Goal: Information Seeking & Learning: Learn about a topic

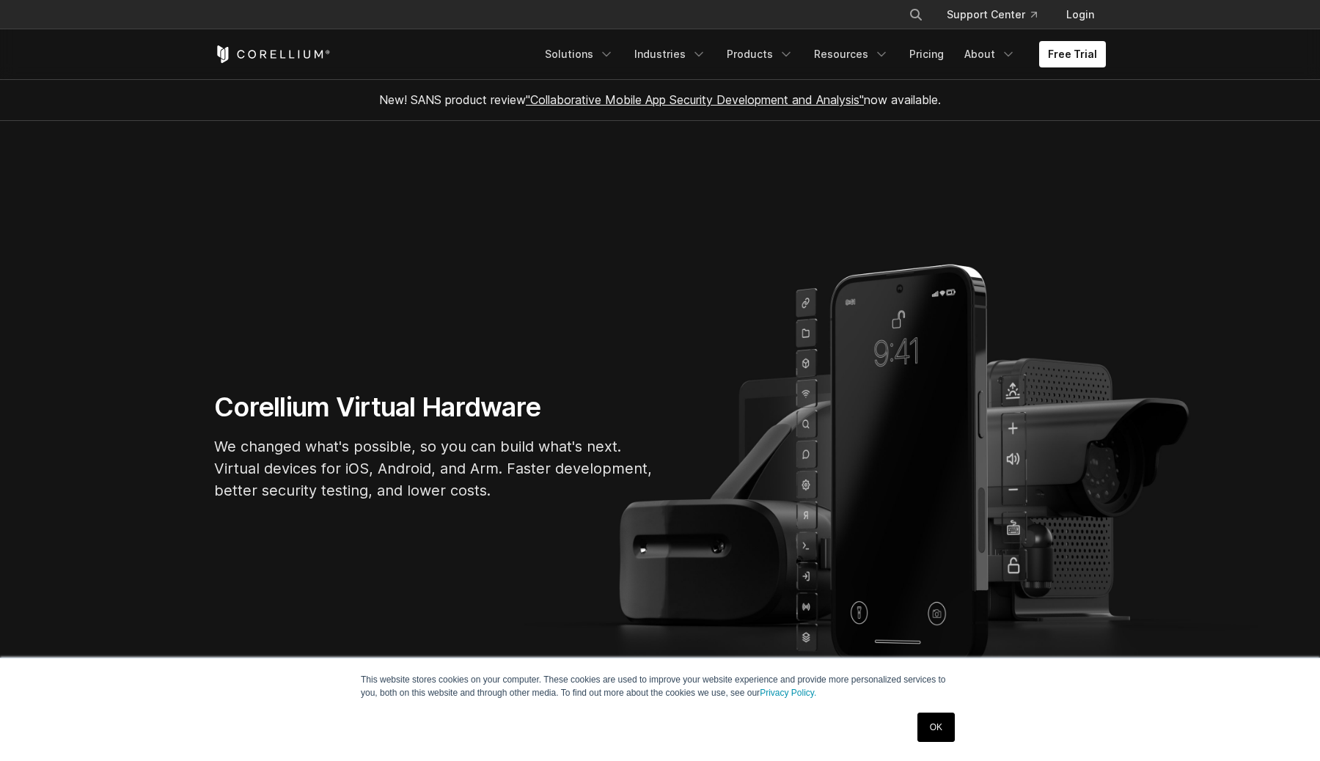
click at [926, 733] on link "OK" at bounding box center [935, 727] width 37 height 29
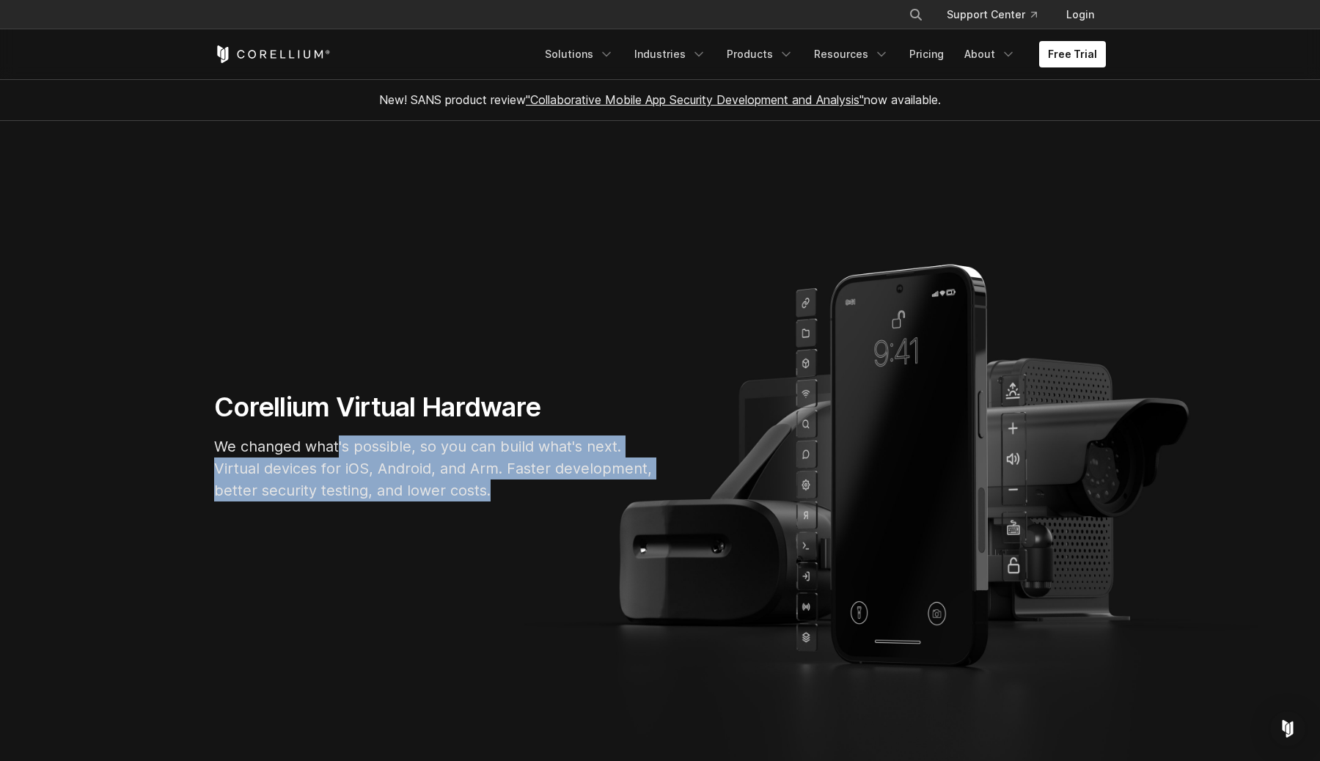
drag, startPoint x: 336, startPoint y: 448, endPoint x: 544, endPoint y: 493, distance: 212.4
click at [544, 493] on p "We changed what's possible, so you can build what's next. Virtual devices for i…" at bounding box center [434, 468] width 440 height 66
click at [397, 480] on p "We changed what's possible, so you can build what's next. Virtual devices for i…" at bounding box center [434, 468] width 440 height 66
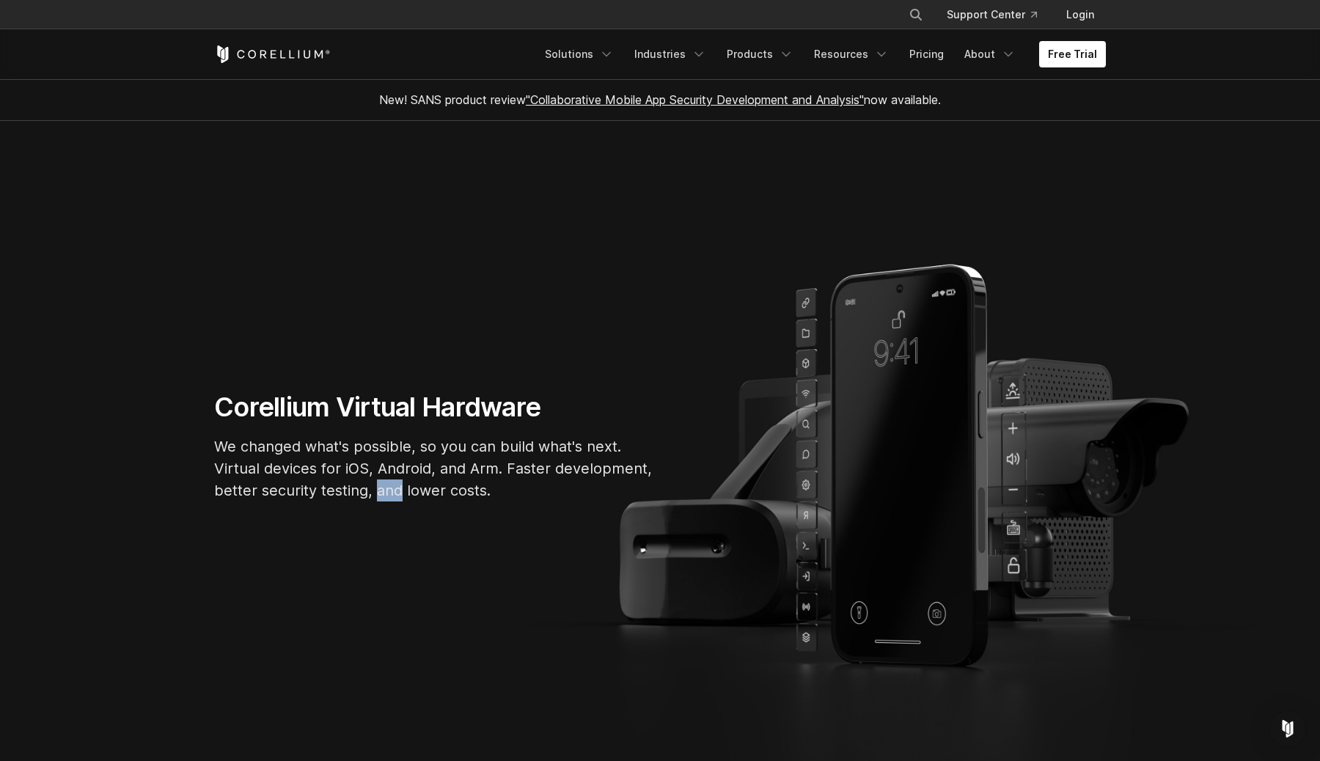
click at [397, 480] on p "We changed what's possible, so you can build what's next. Virtual devices for i…" at bounding box center [434, 468] width 440 height 66
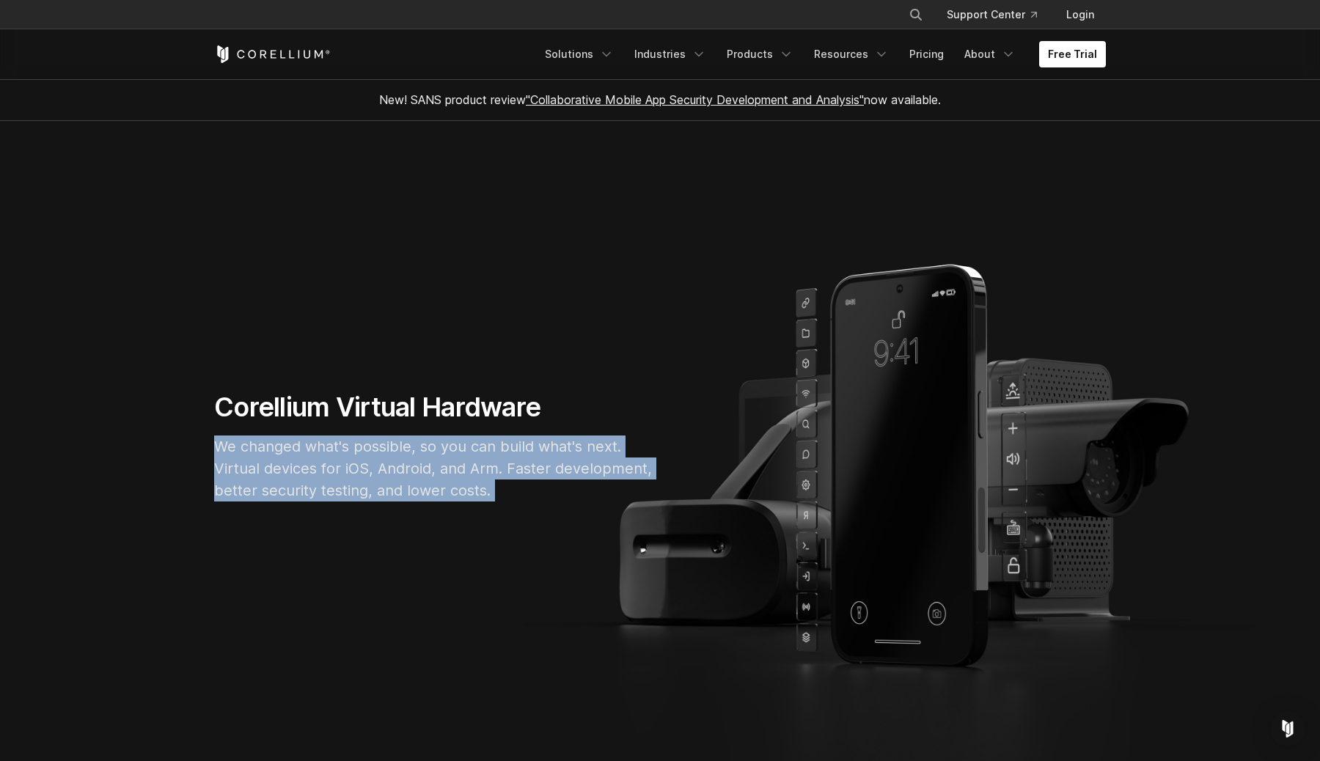
click at [397, 480] on p "We changed what's possible, so you can build what's next. Virtual devices for i…" at bounding box center [434, 468] width 440 height 66
click at [452, 481] on p "We changed what's possible, so you can build what's next. Virtual devices for i…" at bounding box center [434, 468] width 440 height 66
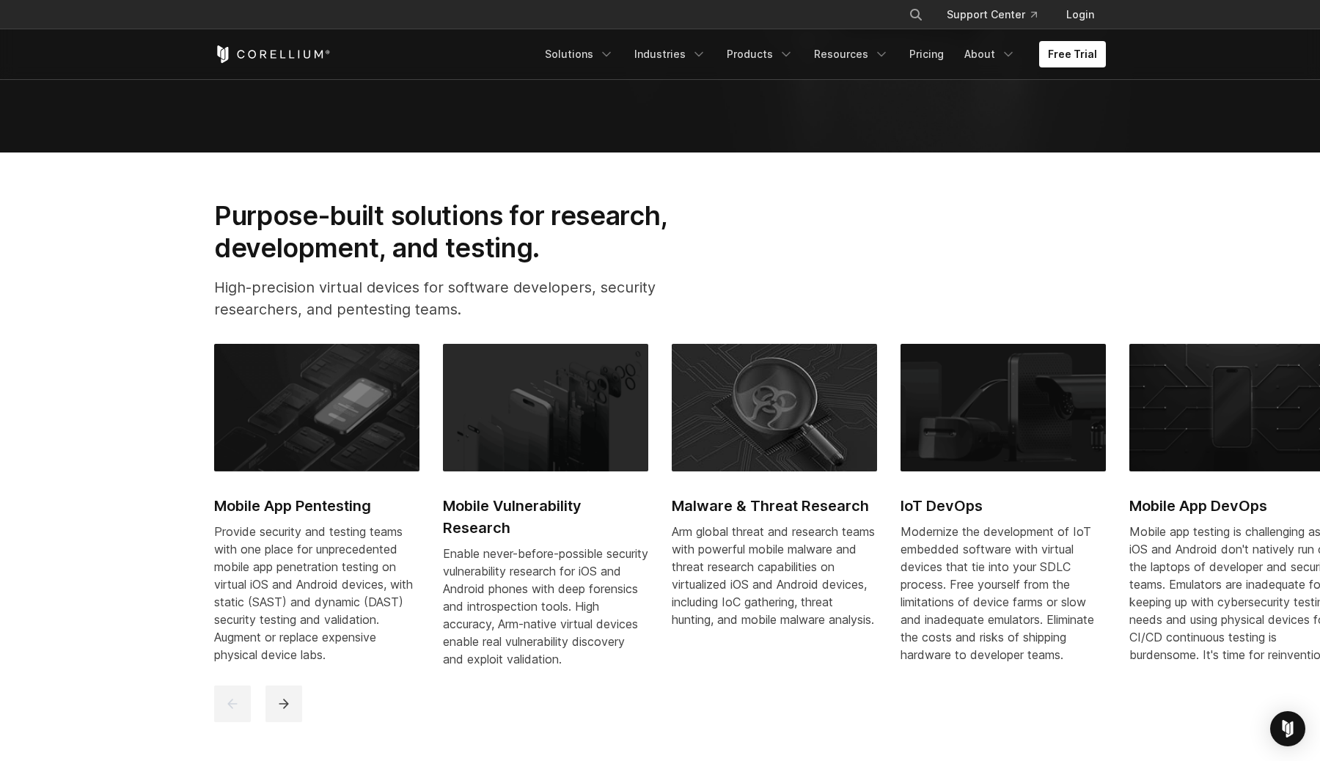
scroll to position [671, 0]
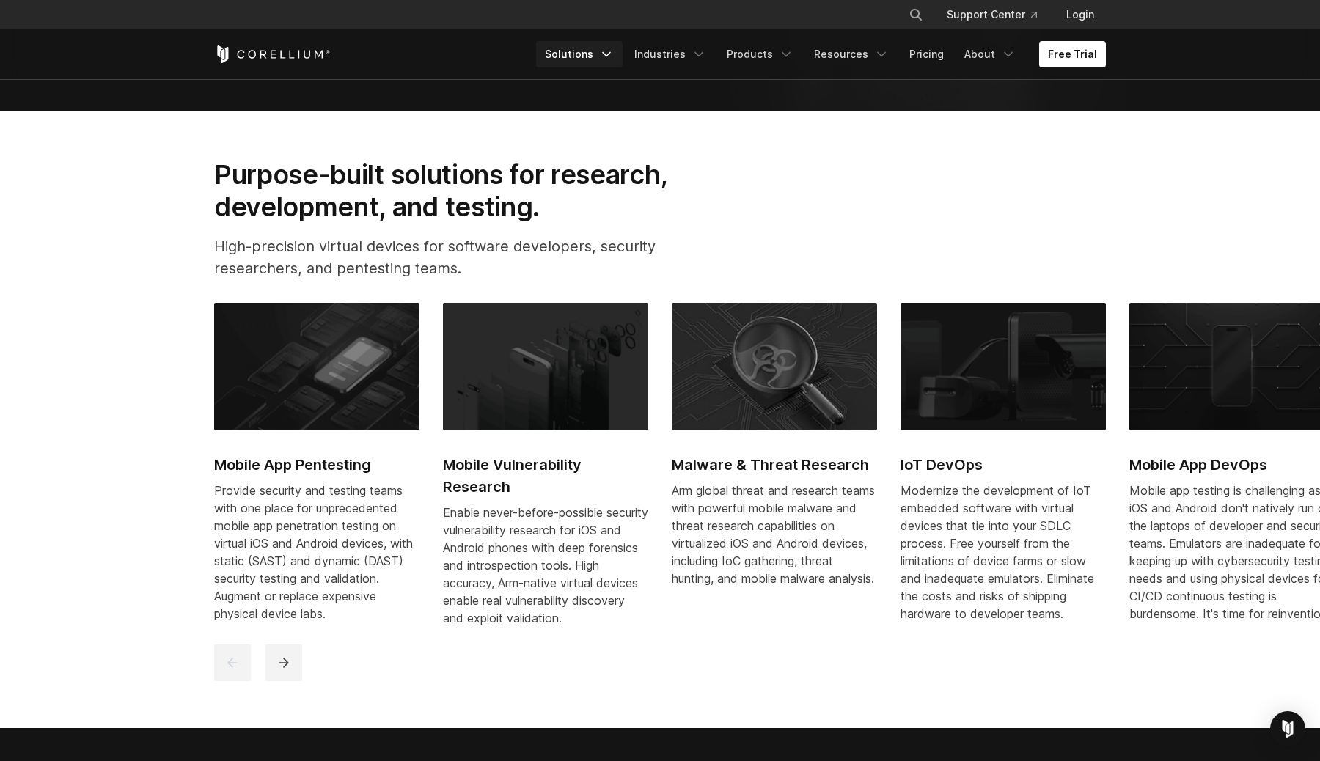
click at [614, 50] on icon "Navigation Menu" at bounding box center [606, 54] width 15 height 15
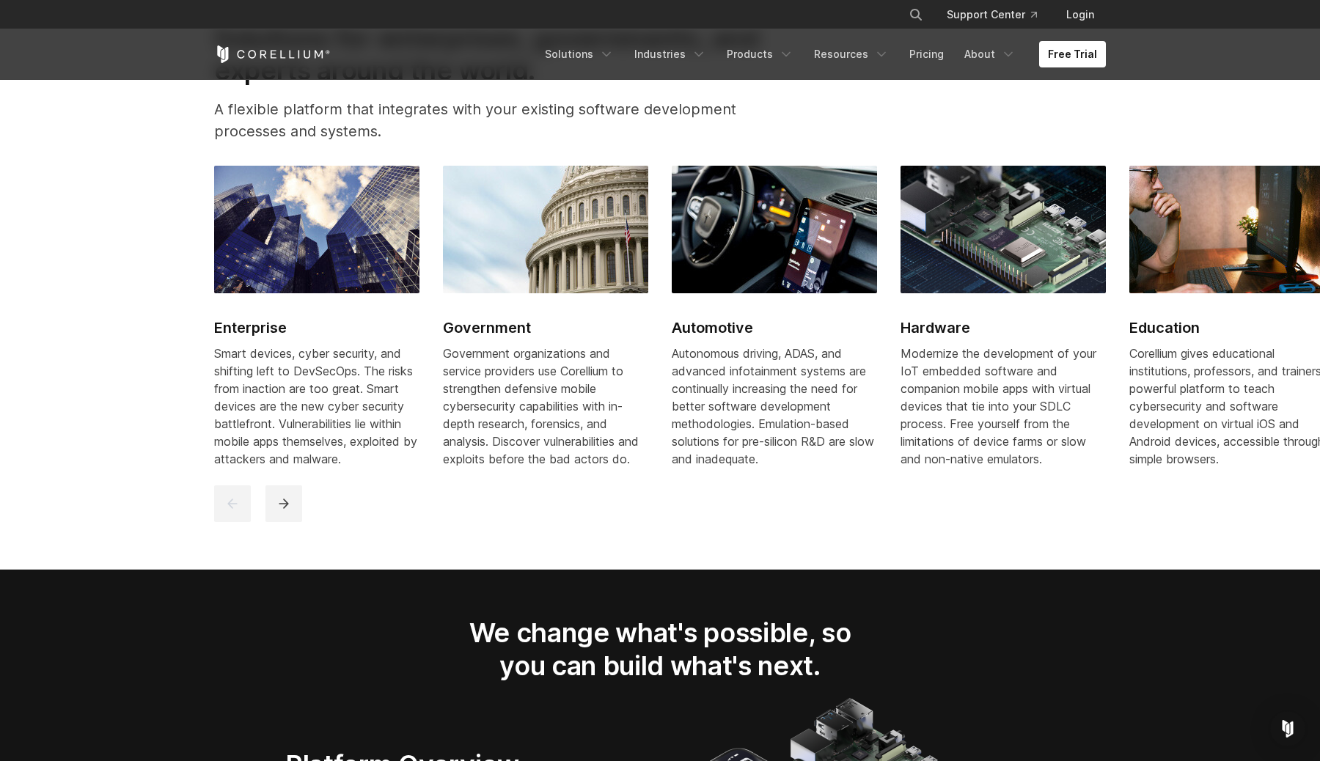
scroll to position [1886, 0]
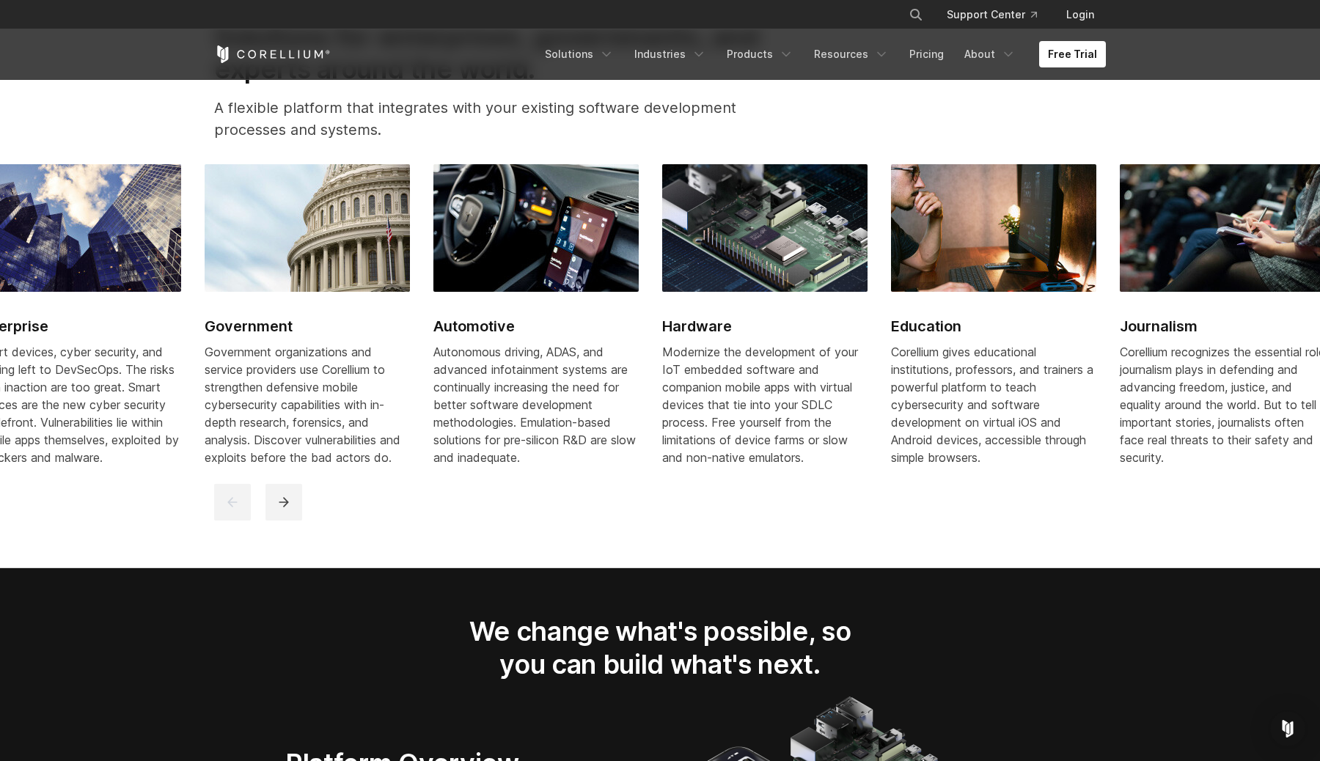
drag, startPoint x: 897, startPoint y: 367, endPoint x: 640, endPoint y: 408, distance: 260.6
click at [640, 408] on div "Enterprise Smart devices, cyber security, and shifting left to DevSecOps. The r…" at bounding box center [662, 324] width 1372 height 320
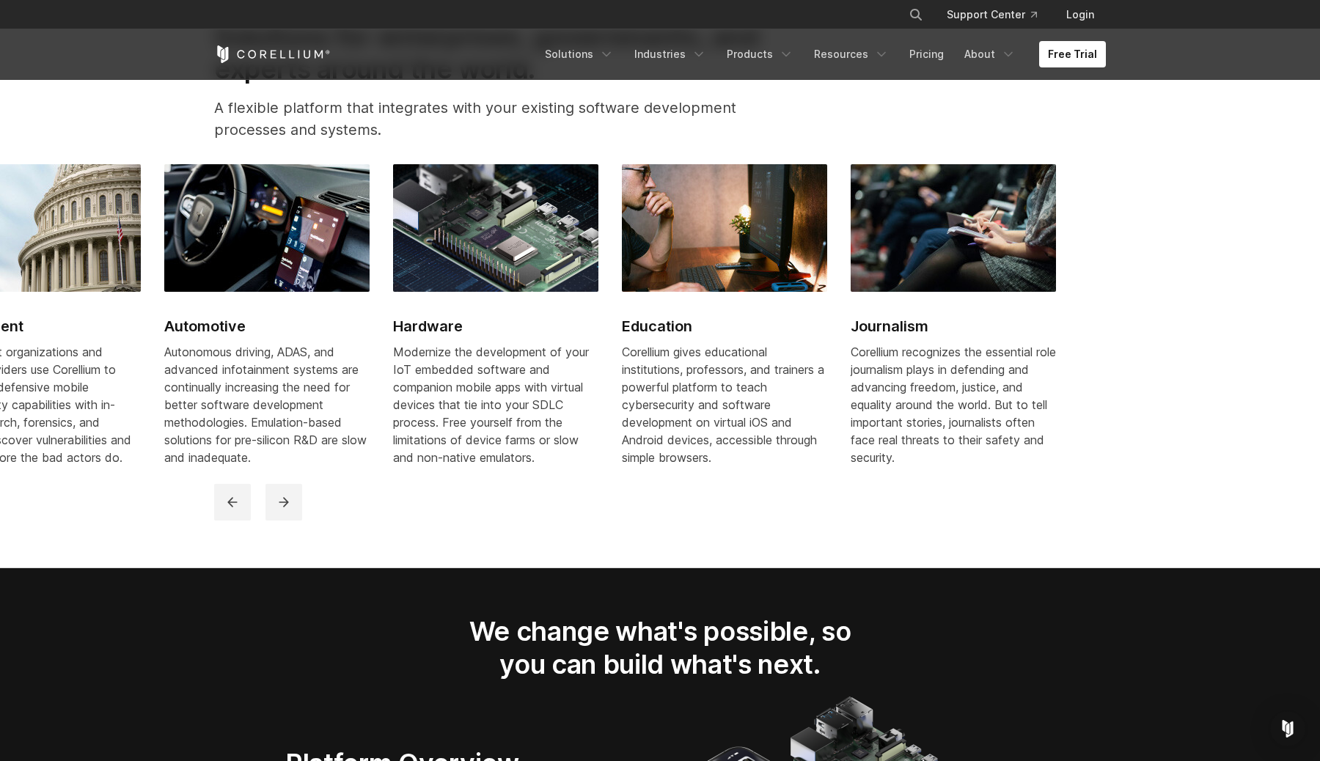
drag, startPoint x: 729, startPoint y: 441, endPoint x: 416, endPoint y: 449, distance: 312.4
click at [416, 449] on span "Modernize the development of your IoT embedded software and companion mobile ap…" at bounding box center [491, 405] width 196 height 120
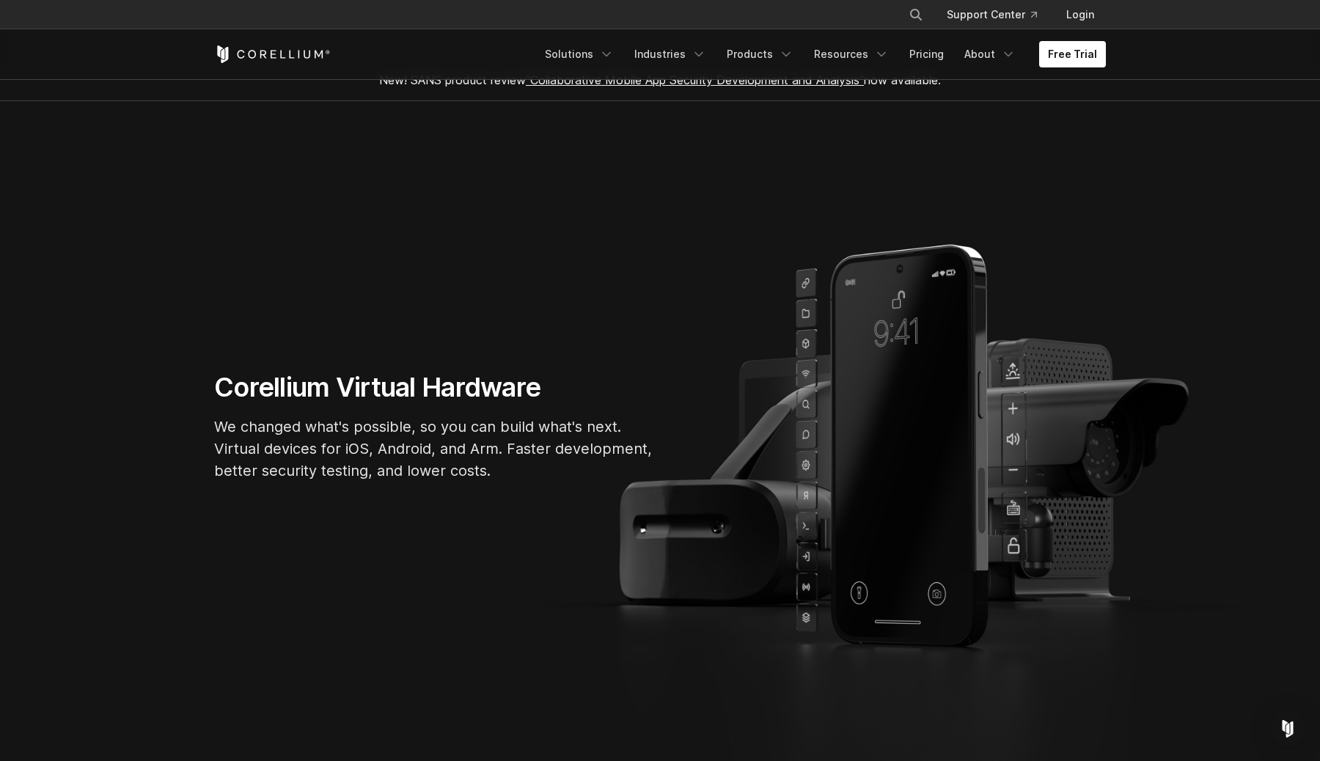
scroll to position [0, 0]
